Goal: Task Accomplishment & Management: Manage account settings

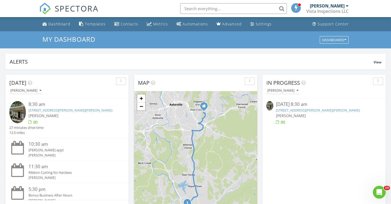
click at [193, 7] on input "text" at bounding box center [233, 8] width 107 height 11
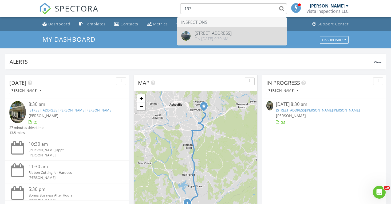
type input "193"
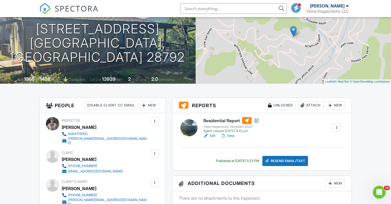
click at [213, 121] on h6 "Residential Report" at bounding box center [231, 120] width 56 height 7
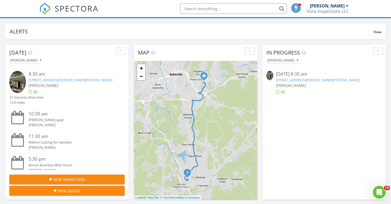
scroll to position [30, 0]
click at [65, 82] on link "41 Lanceford Cir, Fletcher, NC 28732" at bounding box center [71, 79] width 84 height 5
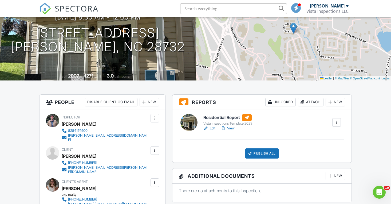
scroll to position [63, 0]
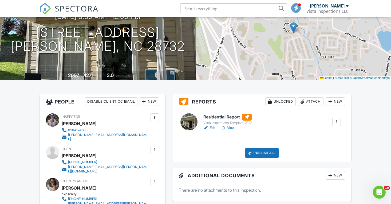
click at [222, 117] on h6 "Residential Report" at bounding box center [227, 116] width 49 height 7
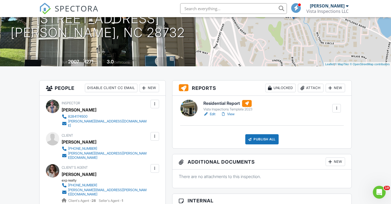
scroll to position [77, 0]
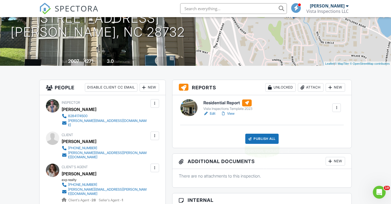
click at [308, 87] on div "Attach" at bounding box center [311, 87] width 26 height 9
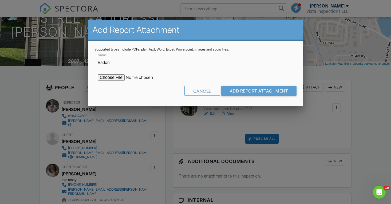
type input "Radon Report"
click at [120, 77] on input "file" at bounding box center [143, 77] width 91 height 6
type input "C:\fakepath\RP22111220035_25Aug25_1100.pdf"
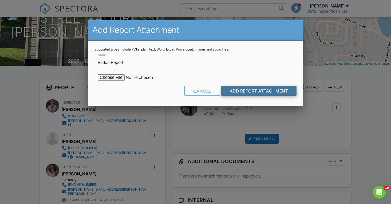
click at [248, 90] on input "Add Report Attachment" at bounding box center [259, 91] width 76 height 10
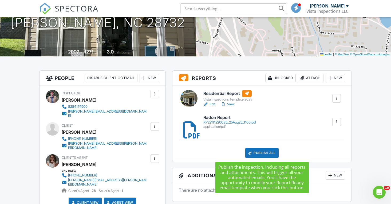
click at [248, 153] on div at bounding box center [249, 152] width 5 height 5
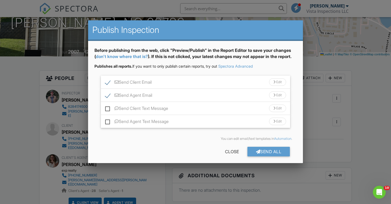
click at [278, 86] on div "Edit" at bounding box center [277, 81] width 17 height 7
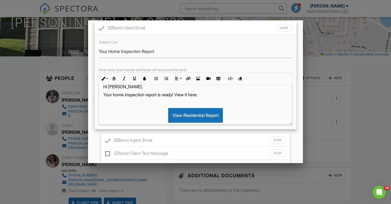
scroll to position [9, 0]
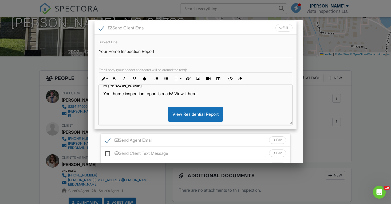
click at [146, 96] on p "Your home inspection report is ready! View it here:" at bounding box center [195, 94] width 185 height 6
click at [185, 96] on p "Your home inspection and radon report is ready! View it here:" at bounding box center [195, 94] width 185 height 6
click at [222, 96] on p "Your home inspection and radon reports are ready! View it here:" at bounding box center [195, 94] width 185 height 6
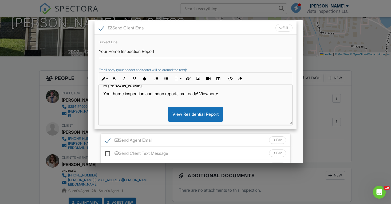
click at [121, 58] on input "Your Home Inspection Report" at bounding box center [196, 51] width 194 height 13
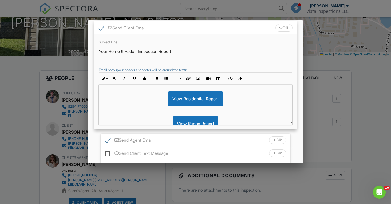
scroll to position [61, 0]
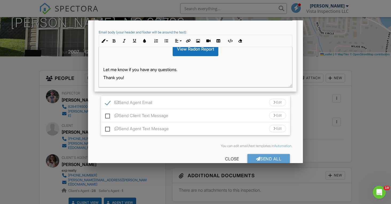
type input "Your Home & Radon Inspection Report"
click at [186, 108] on div "Send Agent Email Edit" at bounding box center [196, 102] width 190 height 13
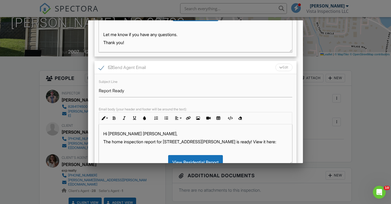
scroll to position [139, 0]
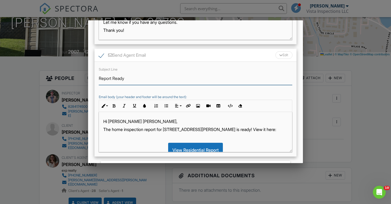
click at [112, 85] on input "Report Ready" at bounding box center [196, 78] width 194 height 13
type input "Reports Ready"
click at [124, 132] on p "The home inspection report for 41 Lanceford Cir is ready! View it here:" at bounding box center [195, 129] width 185 height 6
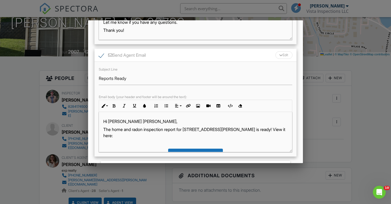
click at [179, 136] on p "The home and radon inspection report for 41 Lanceford Cir is ready! View it her…" at bounding box center [195, 132] width 185 height 12
click at [227, 135] on p "The home and radon inspection reports for 41 Lanceford Cir is ready! View it he…" at bounding box center [195, 132] width 185 height 12
click at [260, 135] on p "The home and radon inspection reports for 41 Lanceford Cir are ready! View it h…" at bounding box center [195, 132] width 185 height 12
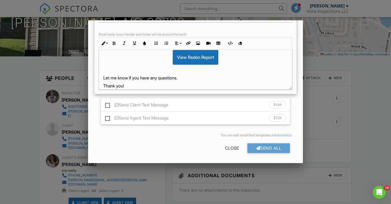
scroll to position [207, 0]
click at [256, 148] on div at bounding box center [258, 148] width 5 height 4
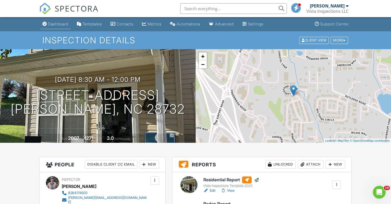
click at [59, 26] on link "Dashboard" at bounding box center [55, 24] width 30 height 10
